Goal: Task Accomplishment & Management: Use online tool/utility

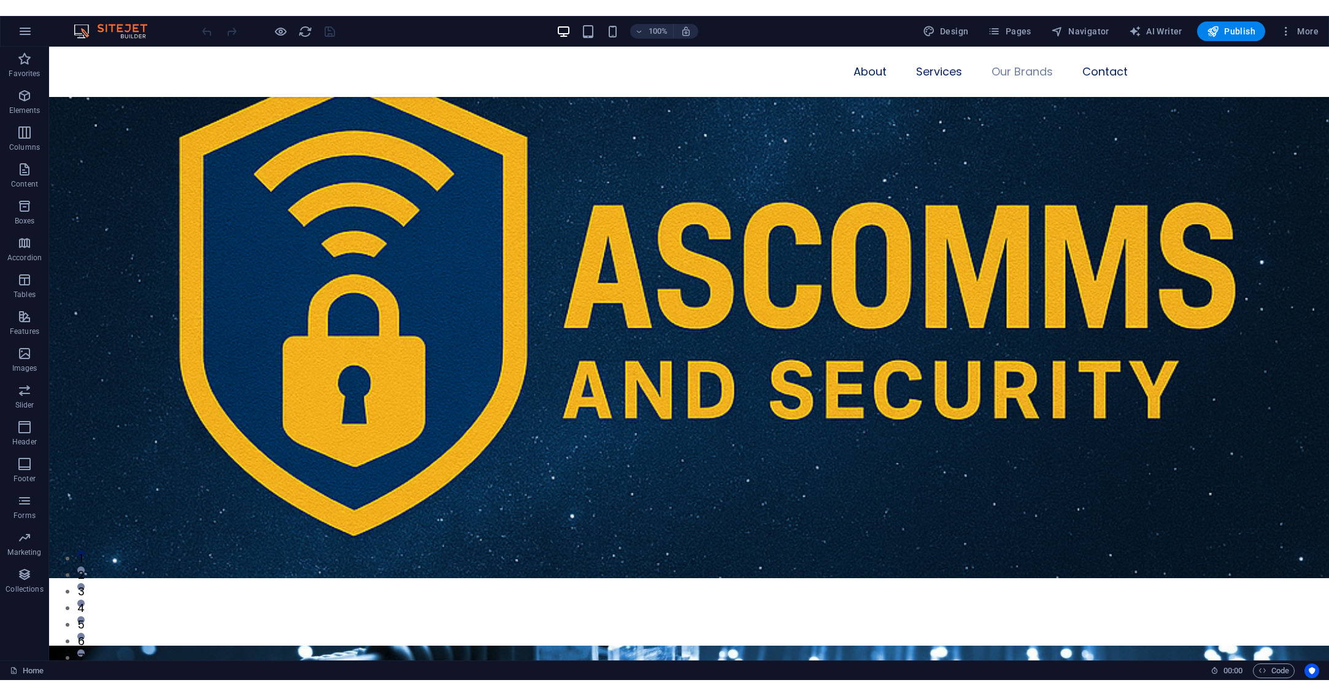
scroll to position [2041, 0]
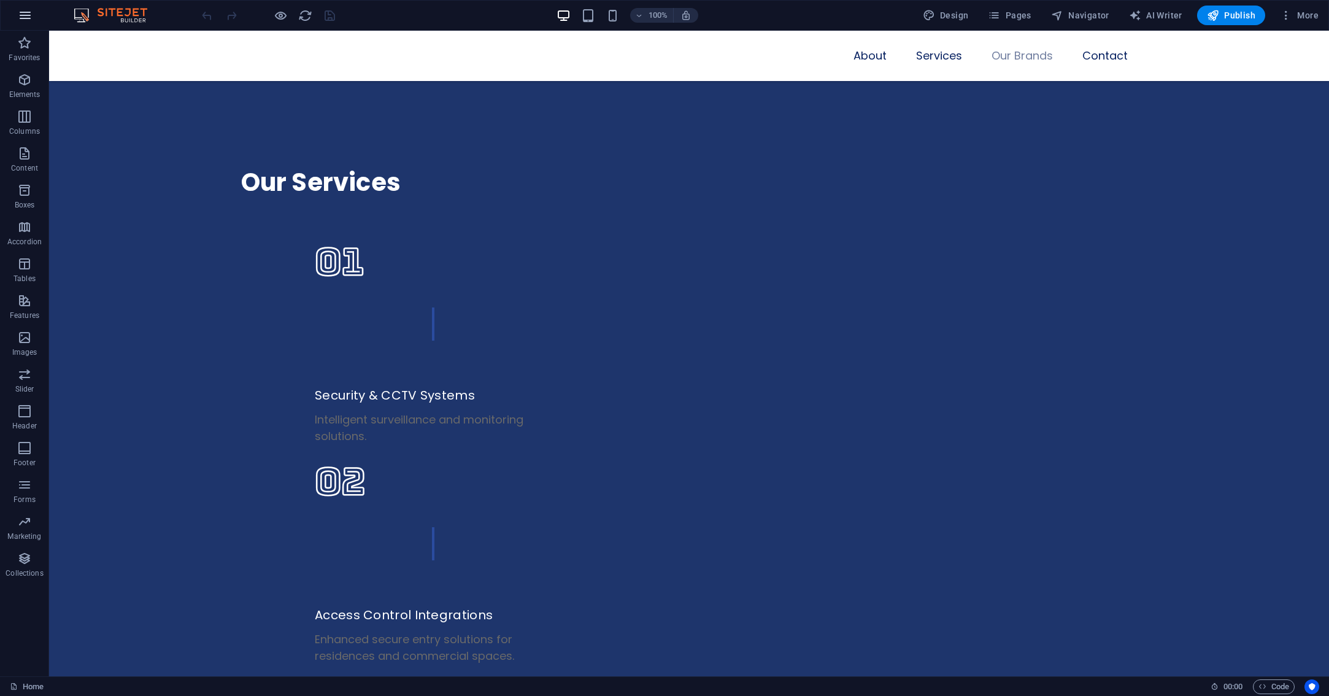
click at [34, 21] on button "button" at bounding box center [24, 15] width 29 height 29
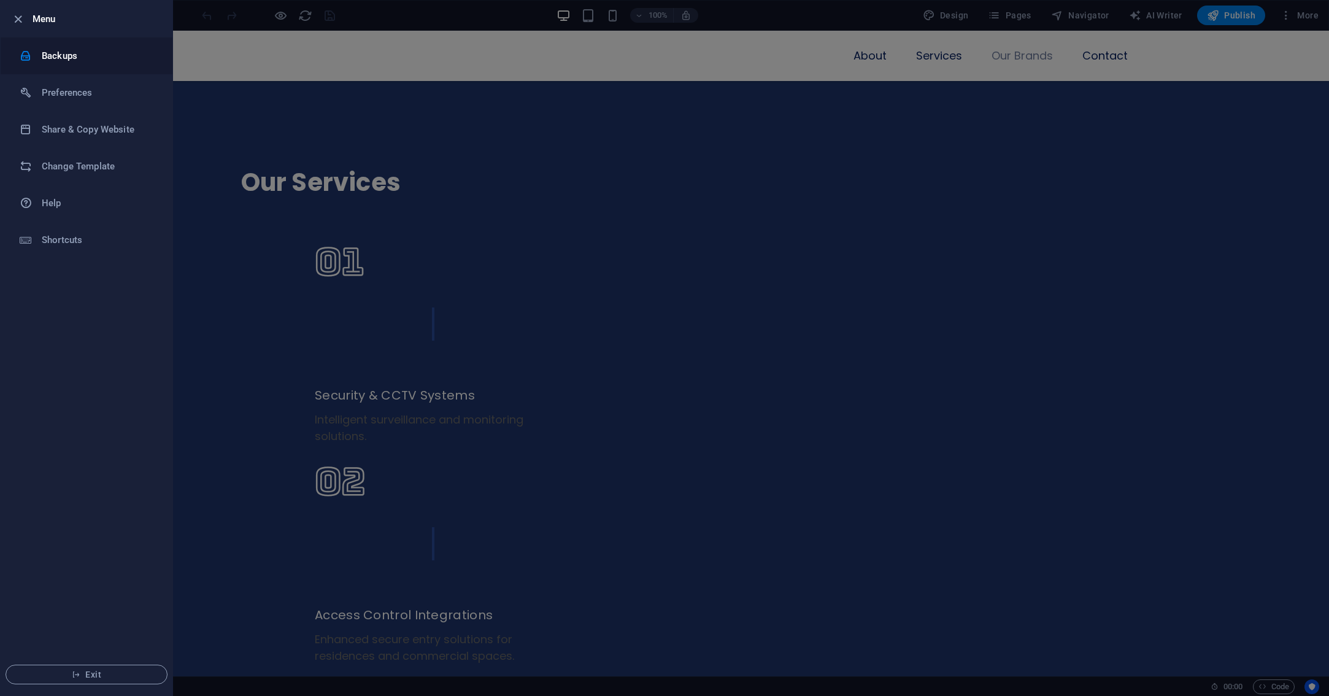
click at [112, 47] on li "Backups" at bounding box center [87, 55] width 172 height 37
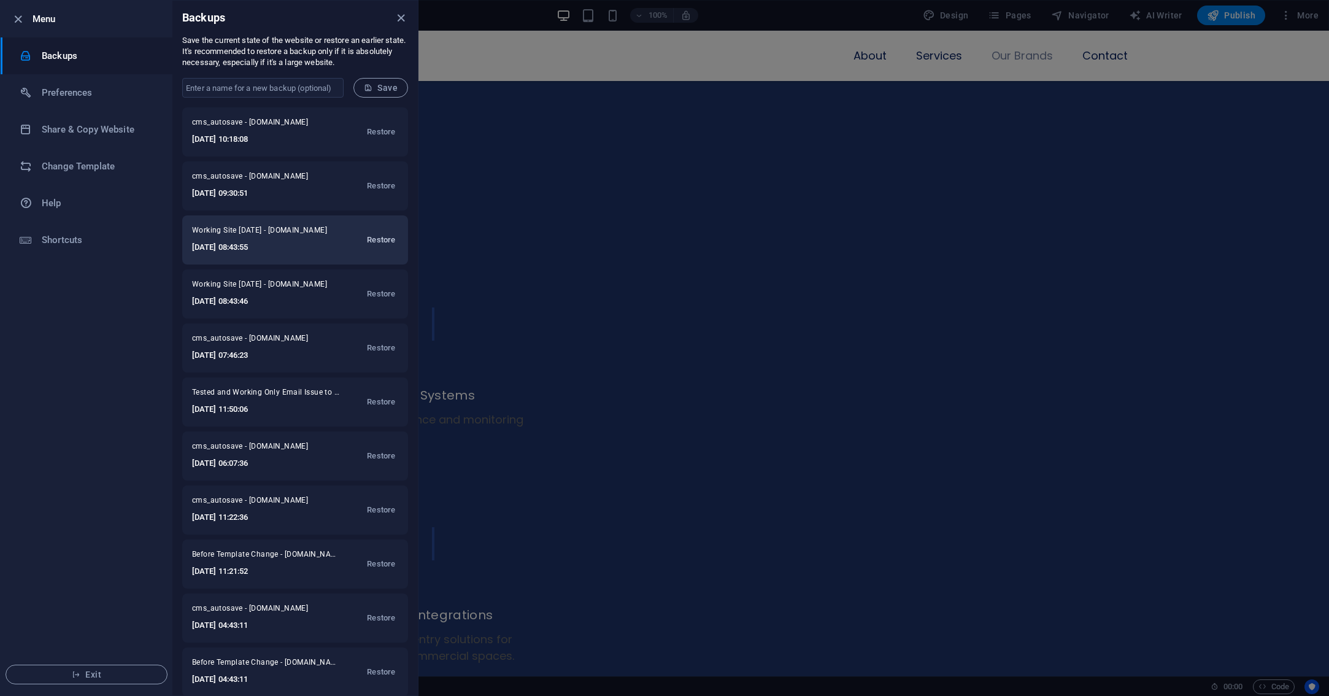
click at [379, 237] on span "Restore" at bounding box center [381, 240] width 28 height 15
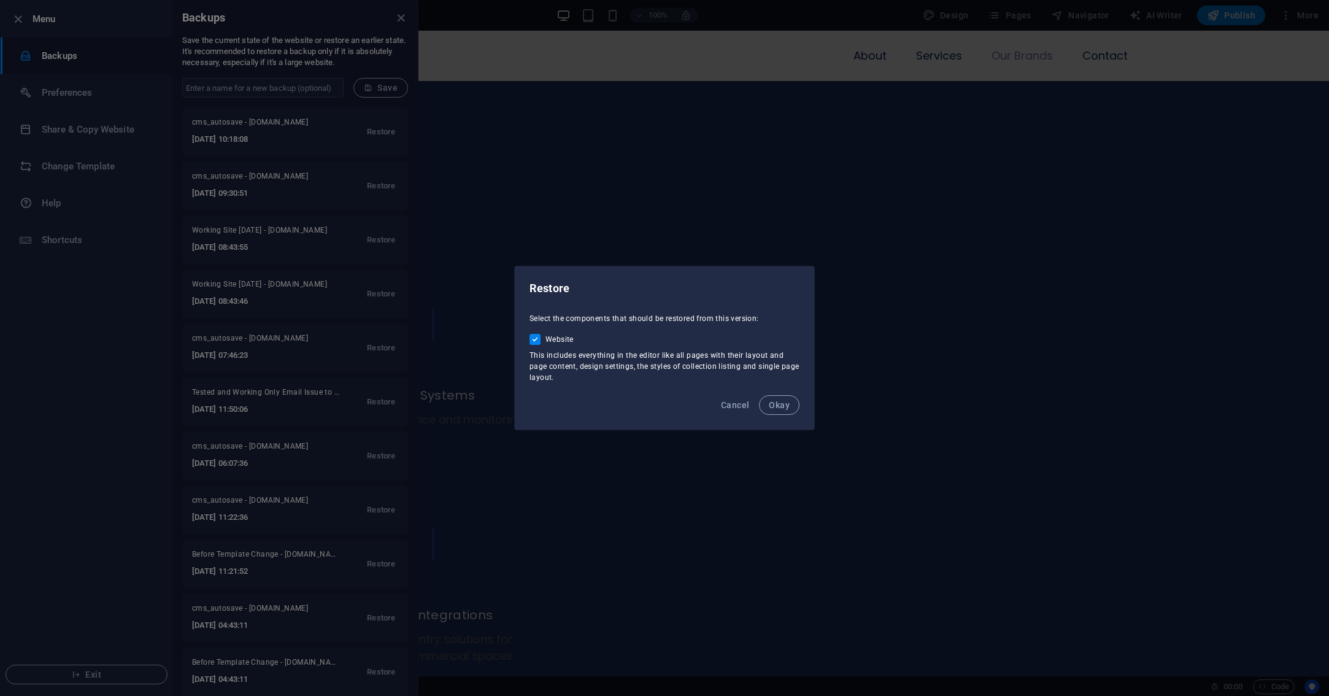
click at [629, 319] on span "Select the components that should be restored from this version:" at bounding box center [645, 318] width 230 height 9
click at [594, 371] on span "This includes everything in the editor like all pages with their layout and pag…" at bounding box center [665, 366] width 270 height 31
click at [780, 409] on span "Okay" at bounding box center [779, 405] width 21 height 10
